Goal: Check status: Check status

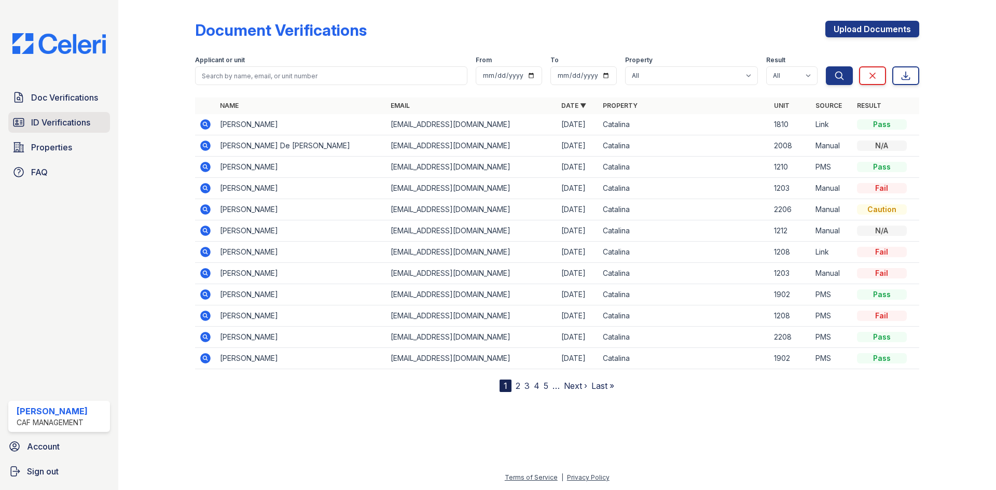
click at [55, 126] on span "ID Verifications" at bounding box center [60, 122] width 59 height 12
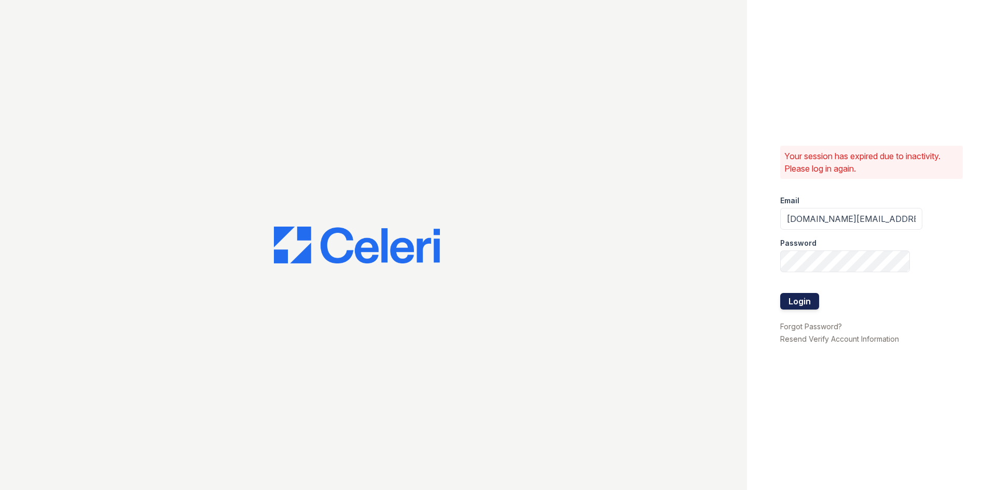
click at [803, 301] on button "Login" at bounding box center [799, 301] width 39 height 17
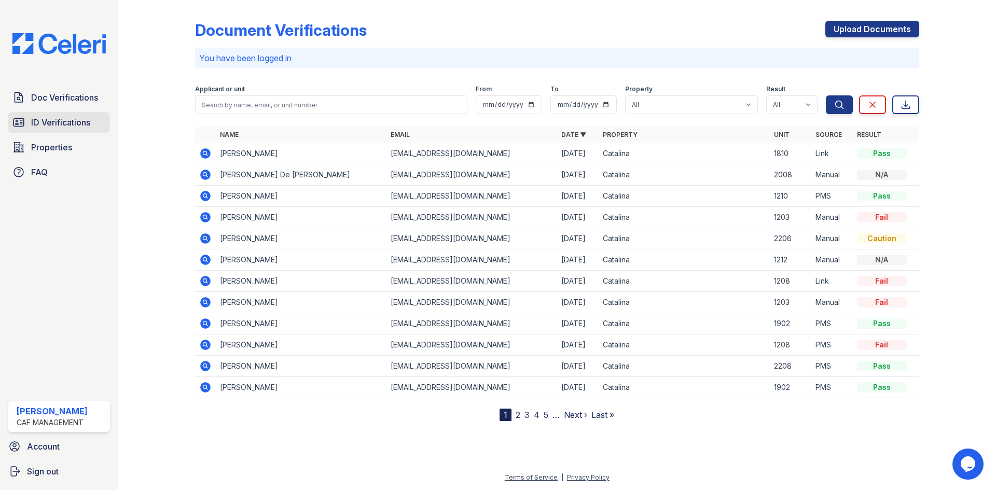
click at [79, 120] on span "ID Verifications" at bounding box center [60, 122] width 59 height 12
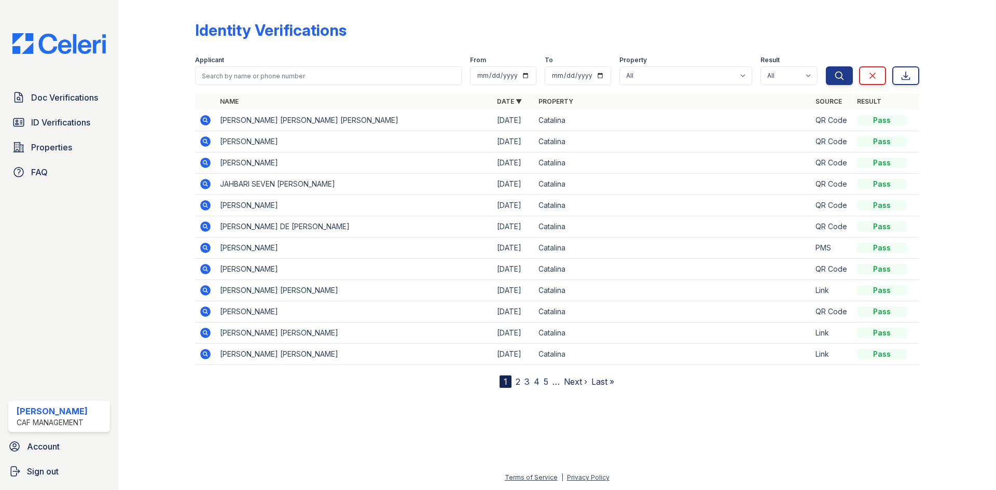
click at [824, 121] on td "QR Code" at bounding box center [832, 120] width 42 height 21
click at [209, 122] on icon at bounding box center [205, 120] width 10 height 10
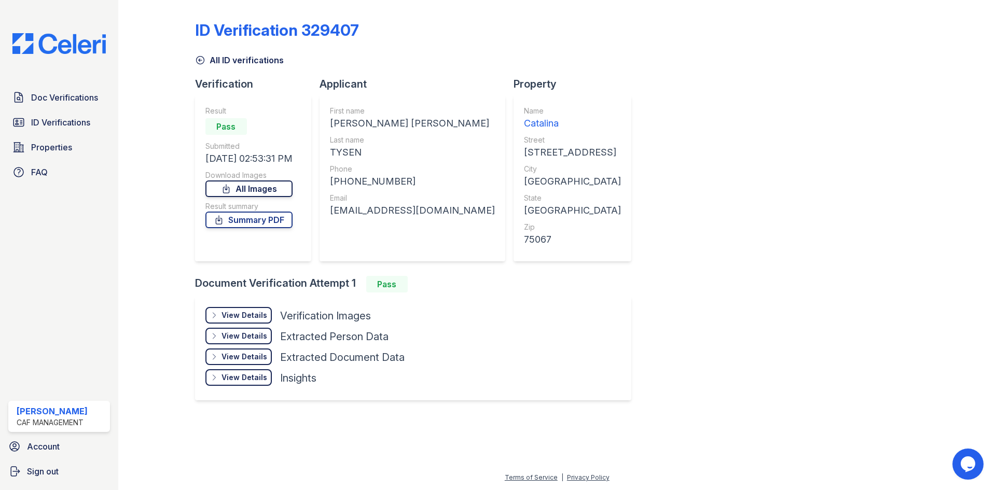
click at [259, 186] on link "All Images" at bounding box center [248, 189] width 87 height 17
click at [68, 99] on span "Doc Verifications" at bounding box center [64, 97] width 67 height 12
